Goal: Check status: Check status

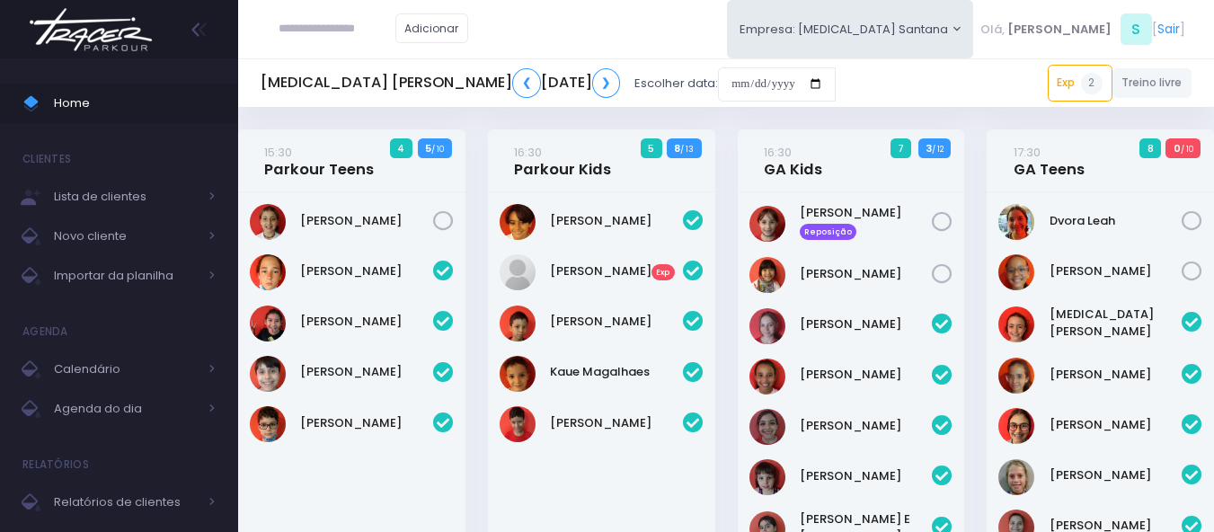
click at [113, 27] on img at bounding box center [90, 29] width 137 height 63
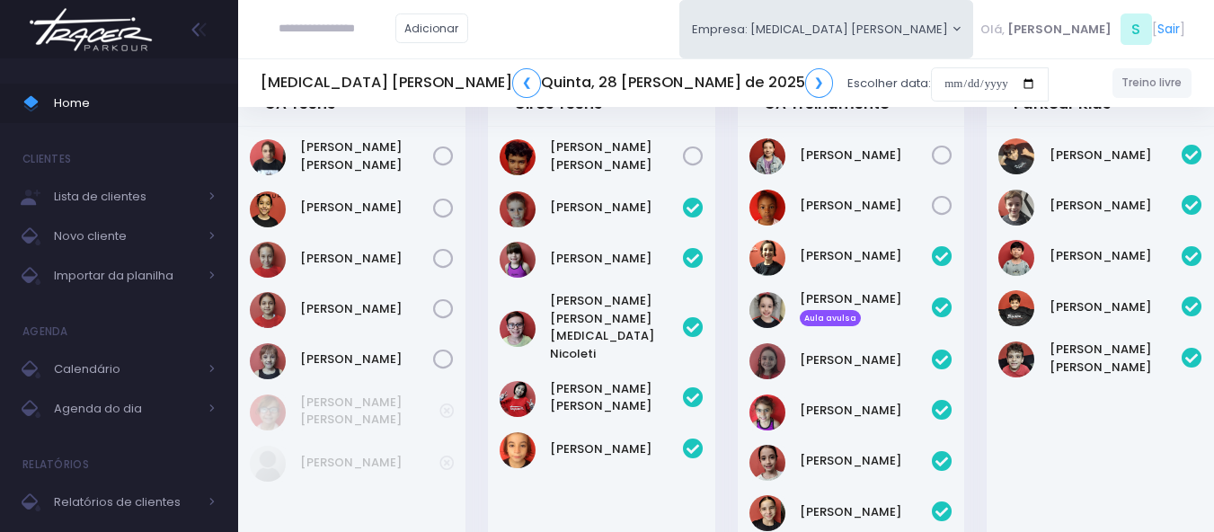
scroll to position [719, 0]
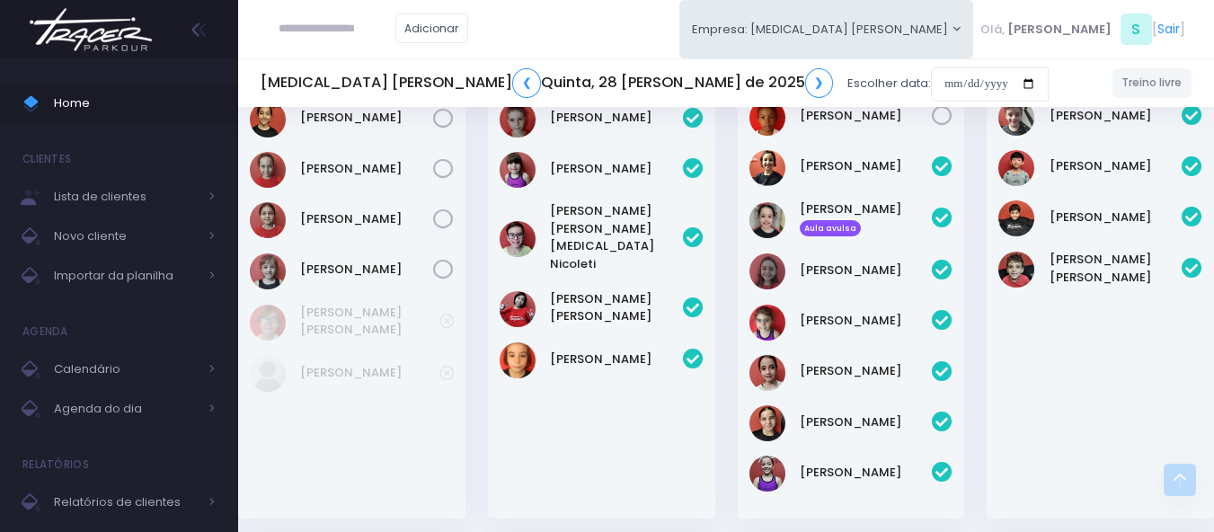
click at [808, 418] on div "[PERSON_NAME]" at bounding box center [852, 423] width 204 height 36
click at [812, 426] on link "[PERSON_NAME]" at bounding box center [866, 422] width 133 height 18
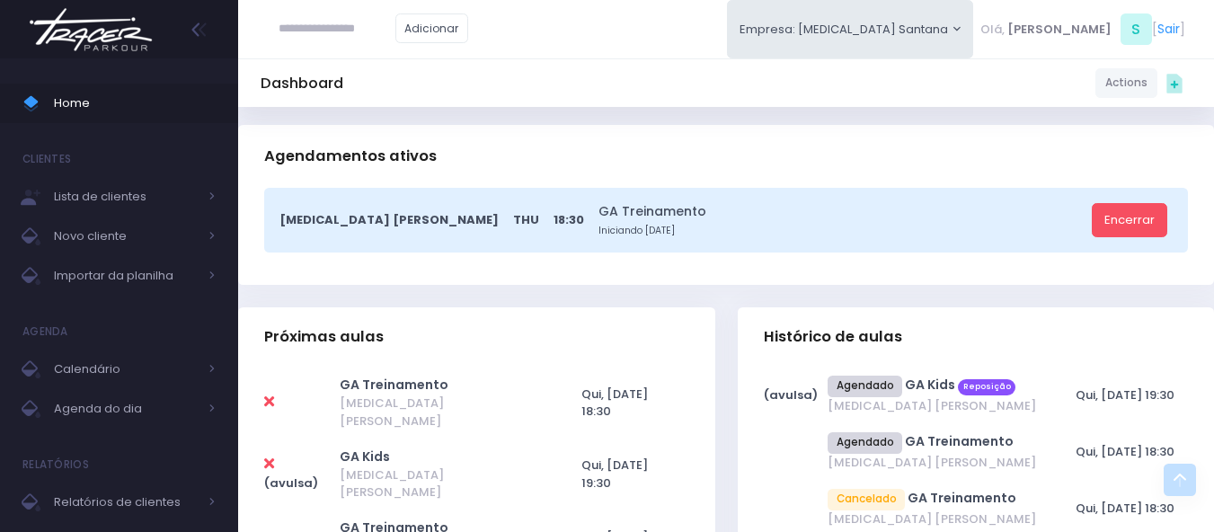
scroll to position [360, 0]
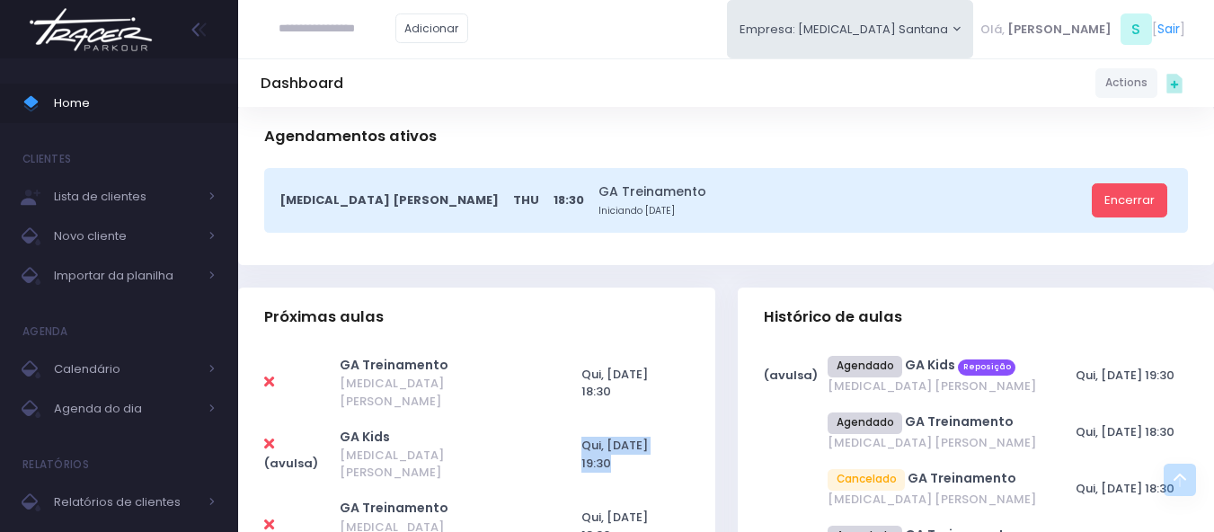
drag, startPoint x: 538, startPoint y: 429, endPoint x: 664, endPoint y: 437, distance: 126.1
click at [664, 437] on td "Qui, 28 Ago 19:30" at bounding box center [631, 455] width 116 height 72
click at [311, 450] on td "(avulsa)" at bounding box center [302, 455] width 76 height 72
drag, startPoint x: 545, startPoint y: 425, endPoint x: 681, endPoint y: 435, distance: 137.0
click at [681, 435] on td "Qui, 28 Ago 19:30" at bounding box center [631, 455] width 116 height 72
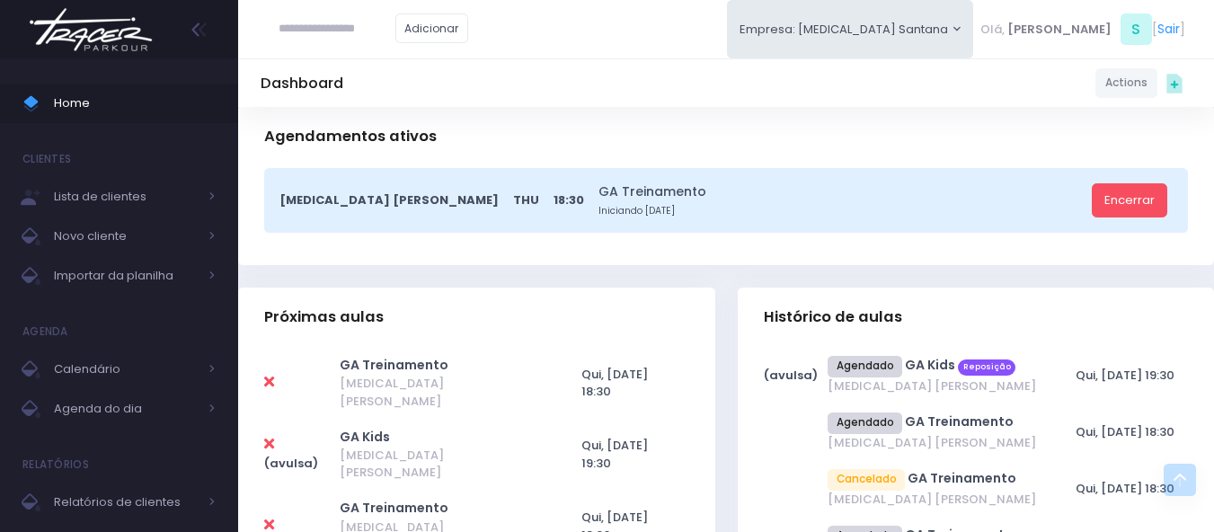
click at [316, 447] on td "(avulsa)" at bounding box center [302, 455] width 76 height 72
click at [390, 428] on link "GA Kids" at bounding box center [365, 437] width 50 height 18
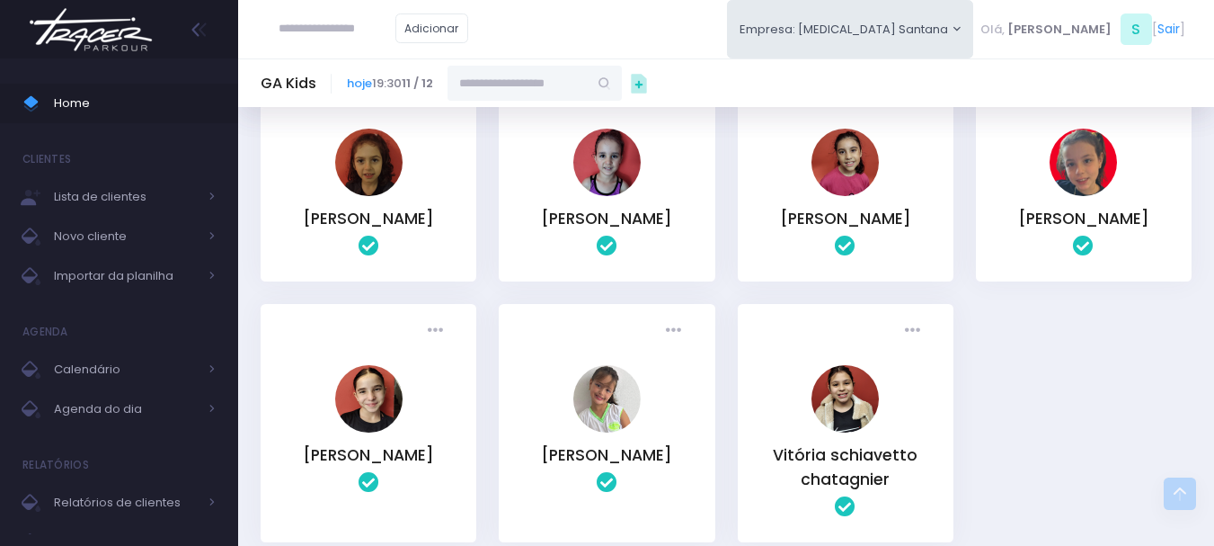
scroll to position [449, 0]
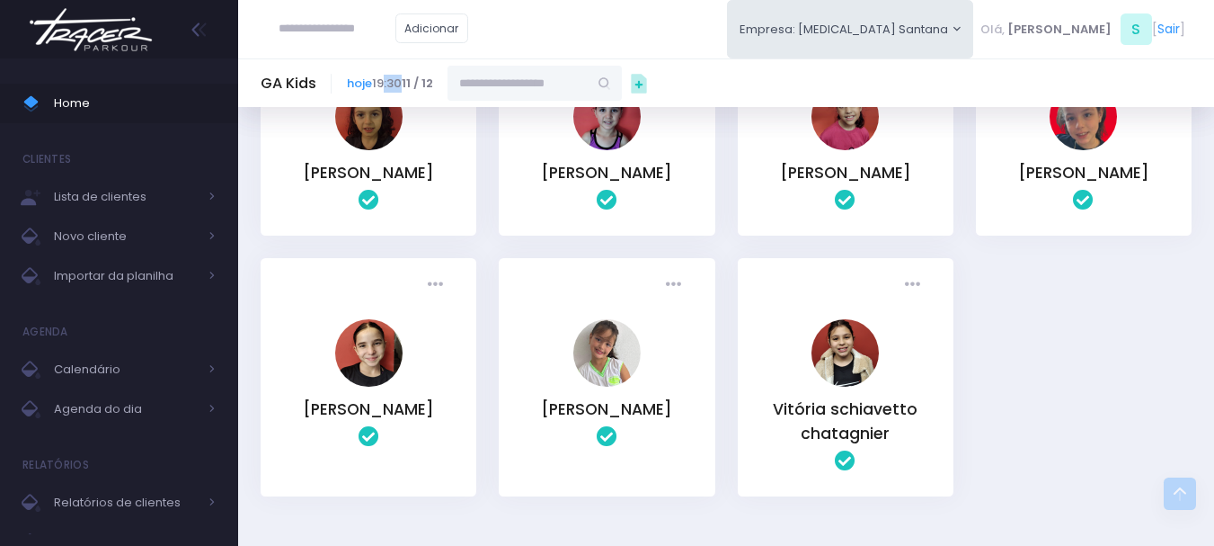
drag, startPoint x: 381, startPoint y: 99, endPoint x: 397, endPoint y: 80, distance: 24.9
click at [397, 80] on div "hoje 19:30 11 / 12" at bounding box center [484, 83] width 275 height 34
click at [466, 162] on div "Presença: Agendado Presente Falta Cancelado FW" at bounding box center [369, 129] width 216 height 215
click at [386, 420] on link "Sarah Soares Dorizotti" at bounding box center [368, 409] width 131 height 22
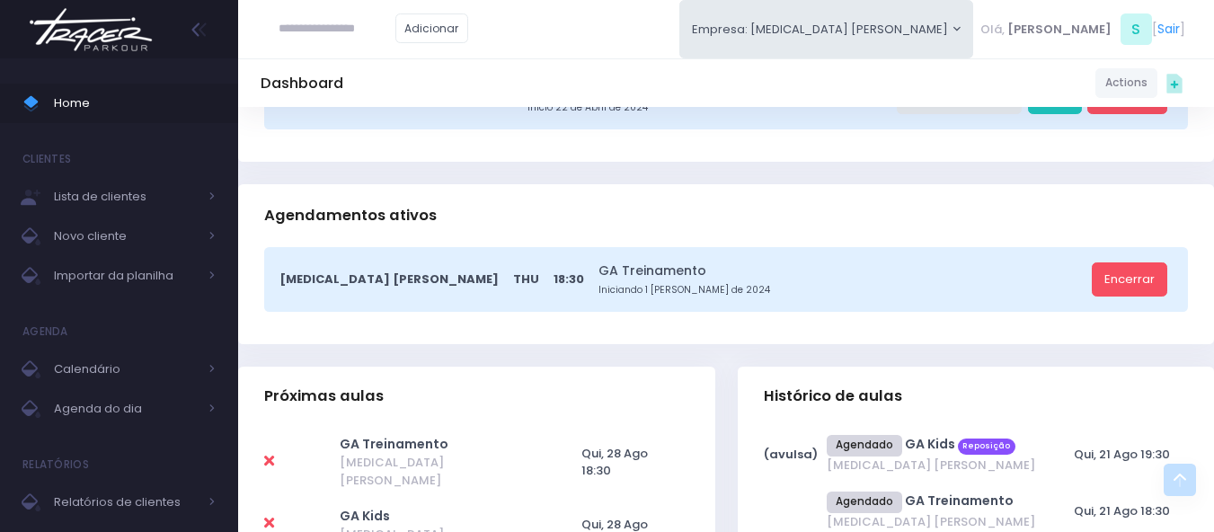
scroll to position [360, 0]
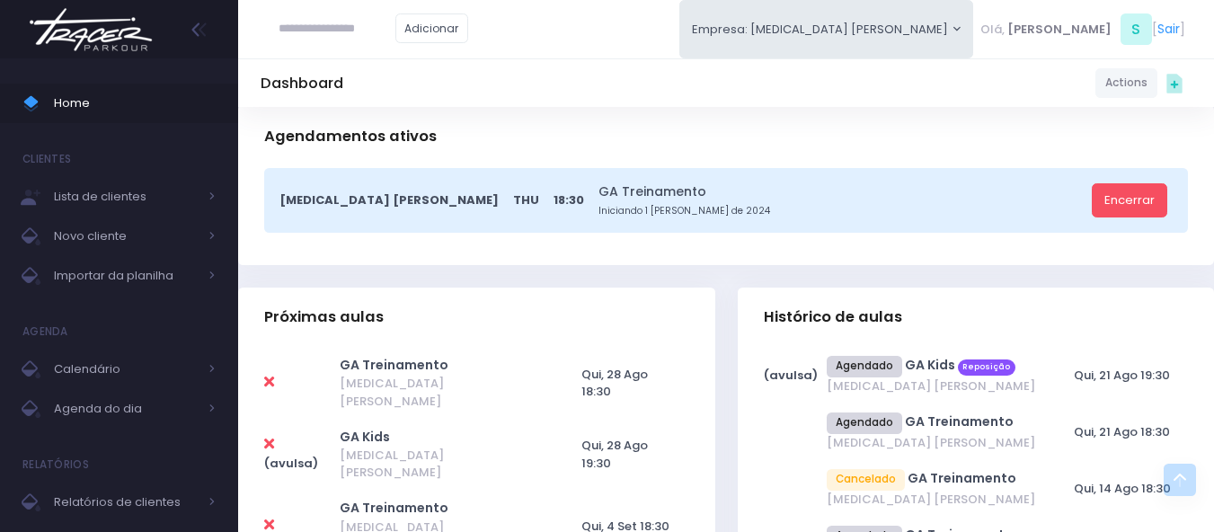
drag, startPoint x: 440, startPoint y: 206, endPoint x: 395, endPoint y: 200, distance: 46.3
click at [395, 200] on div "T3 Santana Thu 18:30 GA Treinamento Iniciando 1 de Agosto de 2024 Encerrar" at bounding box center [726, 200] width 924 height 65
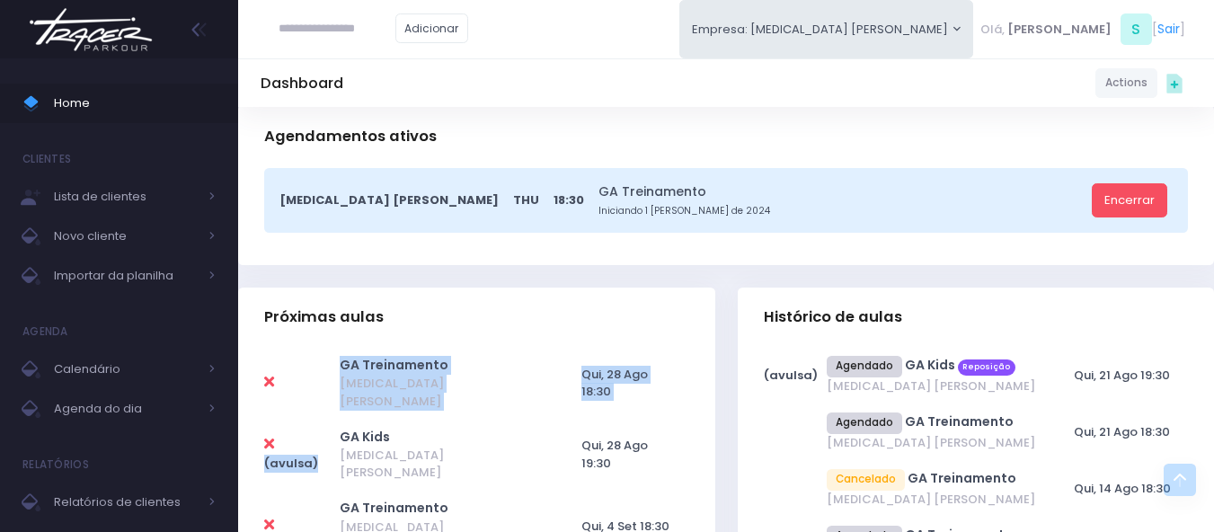
drag, startPoint x: 342, startPoint y: 428, endPoint x: 268, endPoint y: 433, distance: 74.8
click at [268, 433] on td "(avulsa)" at bounding box center [302, 455] width 76 height 72
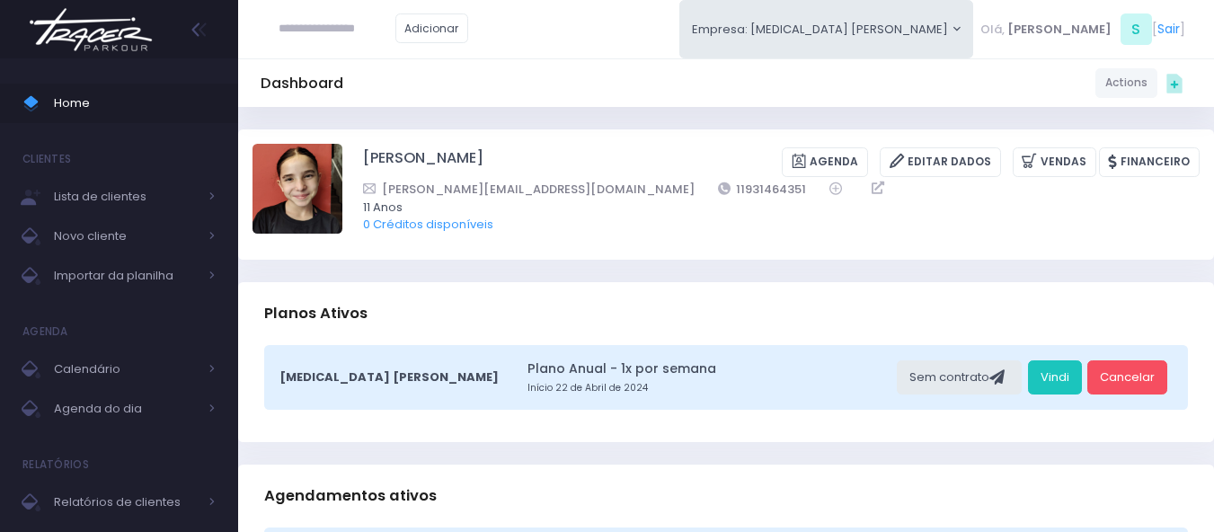
click at [117, 49] on img at bounding box center [90, 29] width 137 height 63
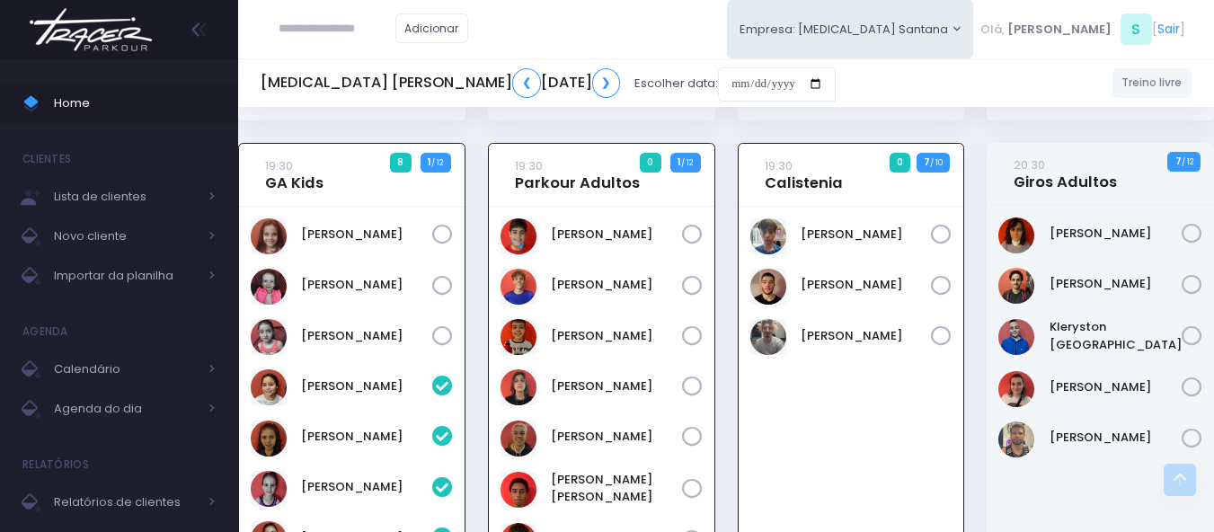
scroll to position [1086, 0]
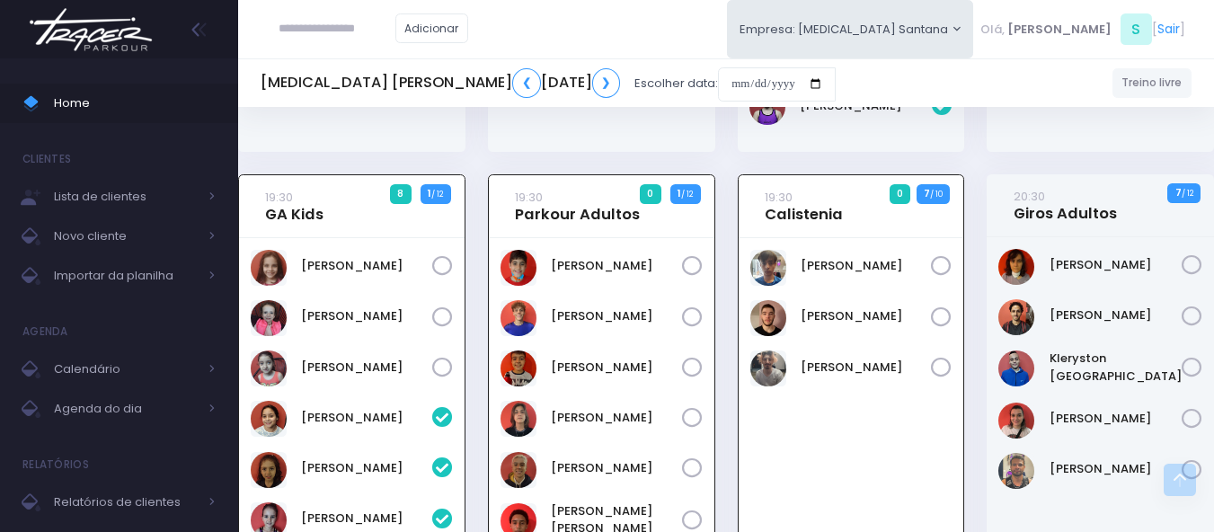
click at [60, 39] on img at bounding box center [90, 29] width 137 height 63
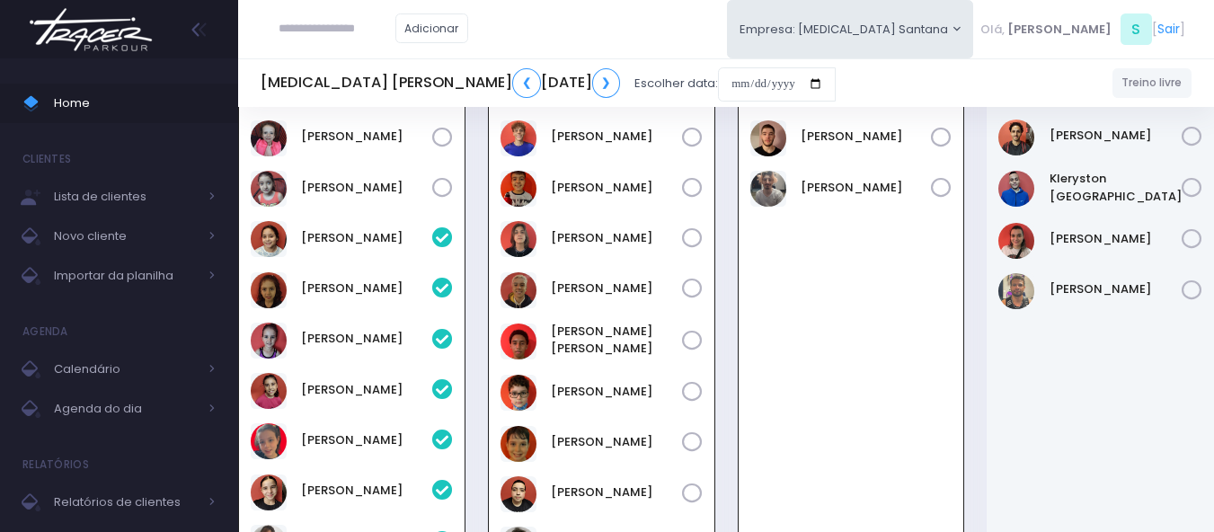
scroll to position [1266, 0]
